Goal: Answer question/provide support: Share knowledge or assist other users

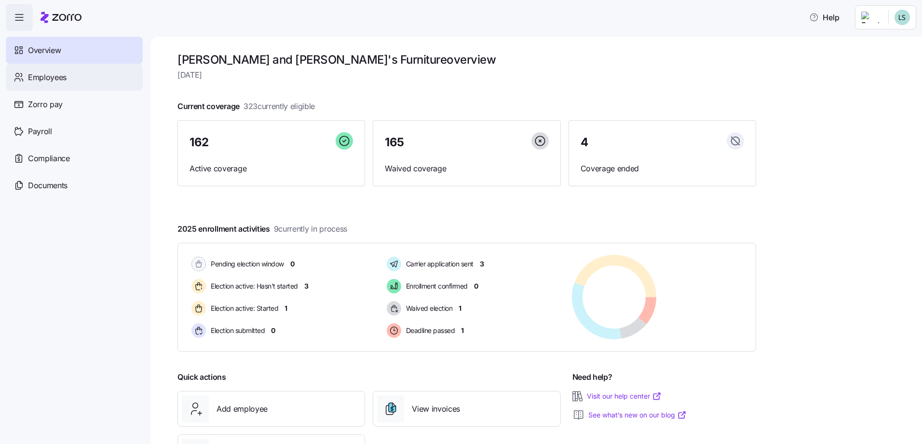
click at [43, 82] on span "Employees" at bounding box center [47, 77] width 39 height 12
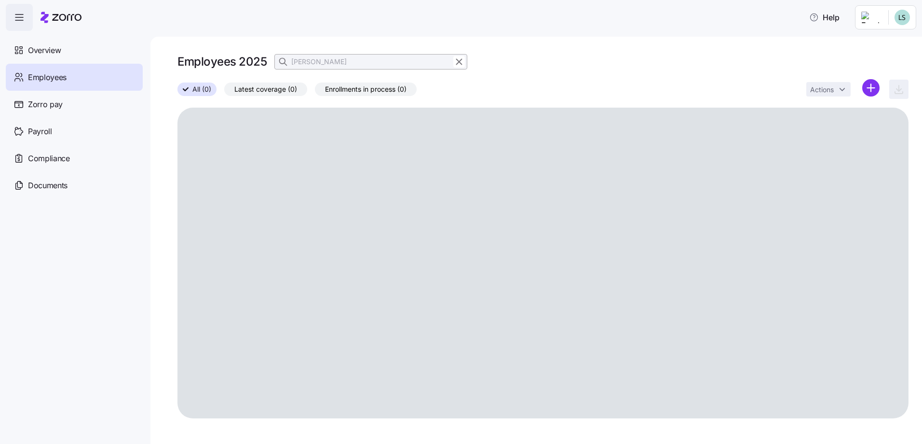
click at [325, 62] on input "[PERSON_NAME]" at bounding box center [370, 61] width 193 height 15
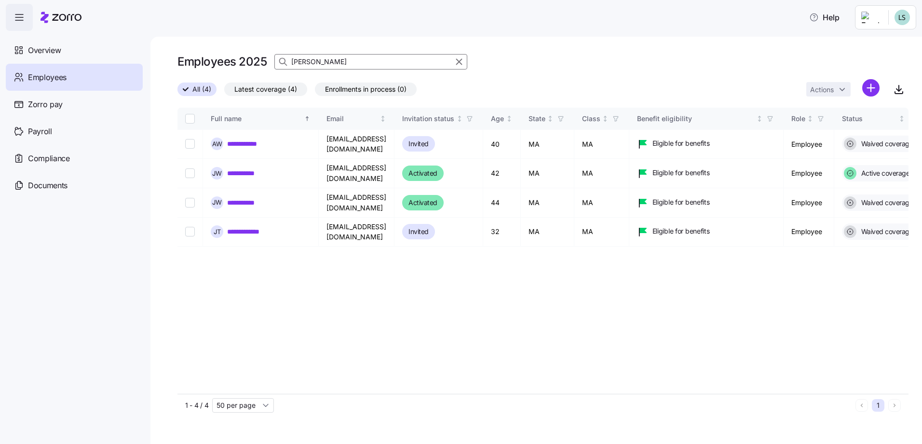
click at [324, 61] on input "[PERSON_NAME]" at bounding box center [370, 61] width 193 height 15
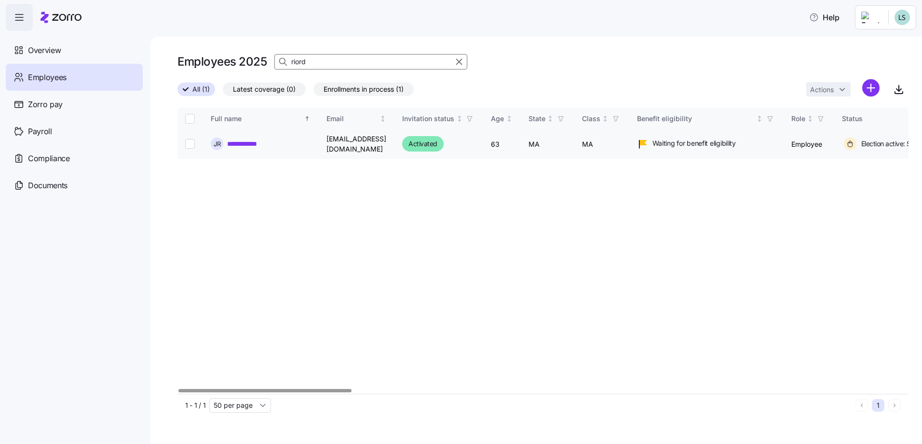
type input "riord"
drag, startPoint x: 266, startPoint y: 144, endPoint x: 269, endPoint y: 150, distance: 6.9
click at [266, 143] on link "**********" at bounding box center [252, 144] width 51 height 10
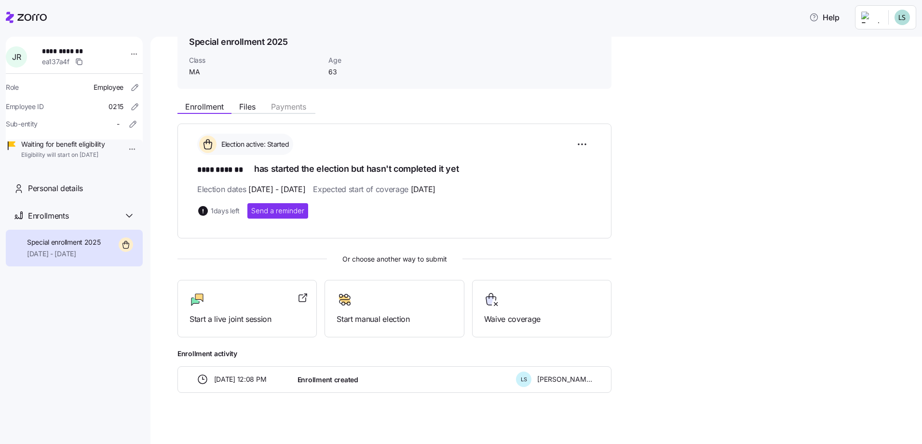
scroll to position [48, 0]
click at [127, 51] on html "**********" at bounding box center [461, 219] width 922 height 438
click at [160, 81] on div "Account invitation" at bounding box center [168, 76] width 57 height 11
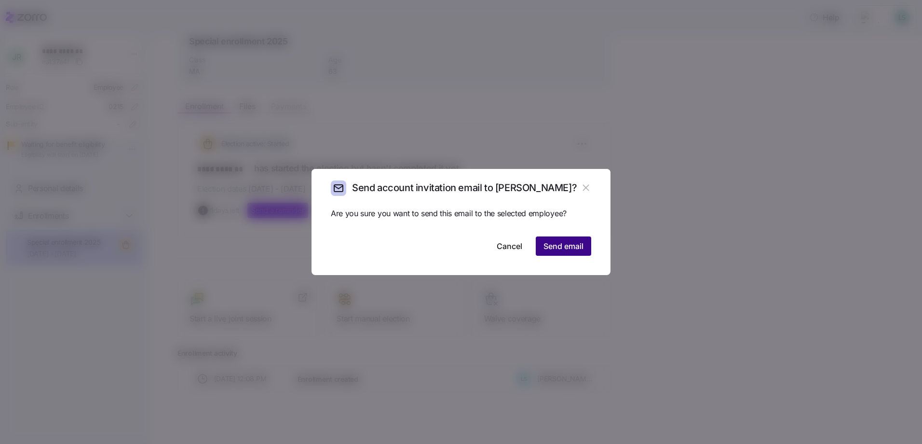
click at [570, 244] on span "Send email" at bounding box center [563, 246] width 40 height 12
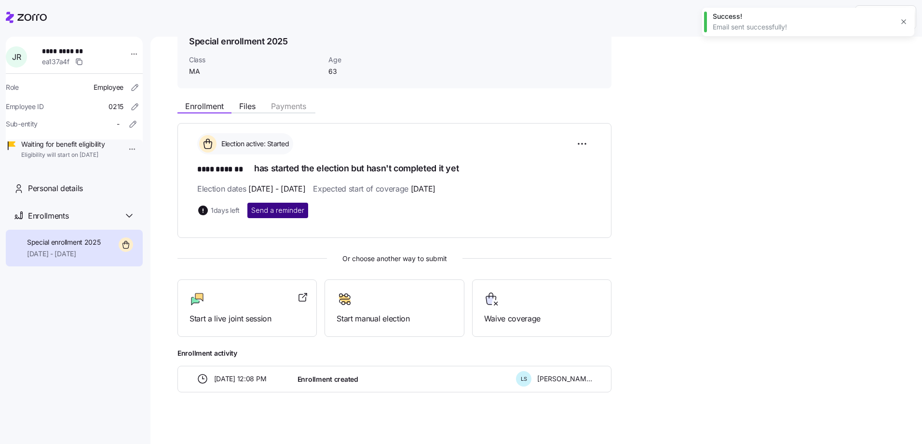
click at [277, 212] on span "Send a reminder" at bounding box center [277, 210] width 53 height 10
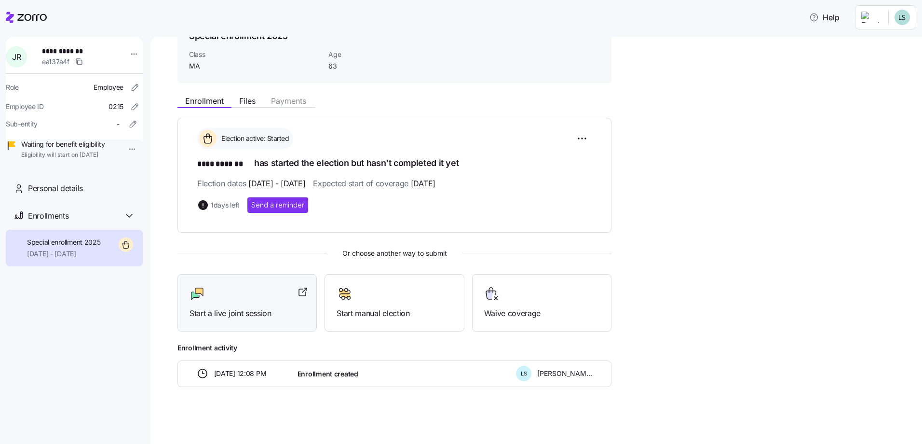
click at [198, 311] on span "Start a live joint session" at bounding box center [246, 313] width 115 height 12
